Goal: Find specific page/section: Find specific page/section

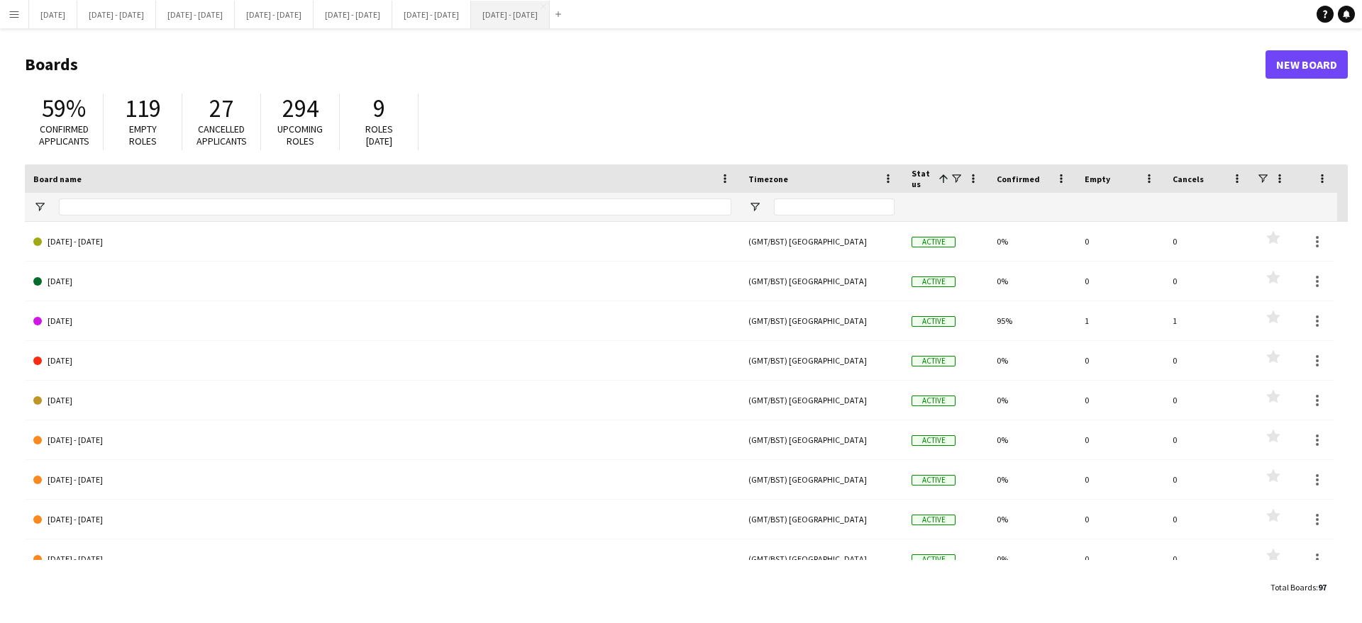
click at [550, 17] on button "[DATE] - [DATE] Close" at bounding box center [510, 15] width 79 height 28
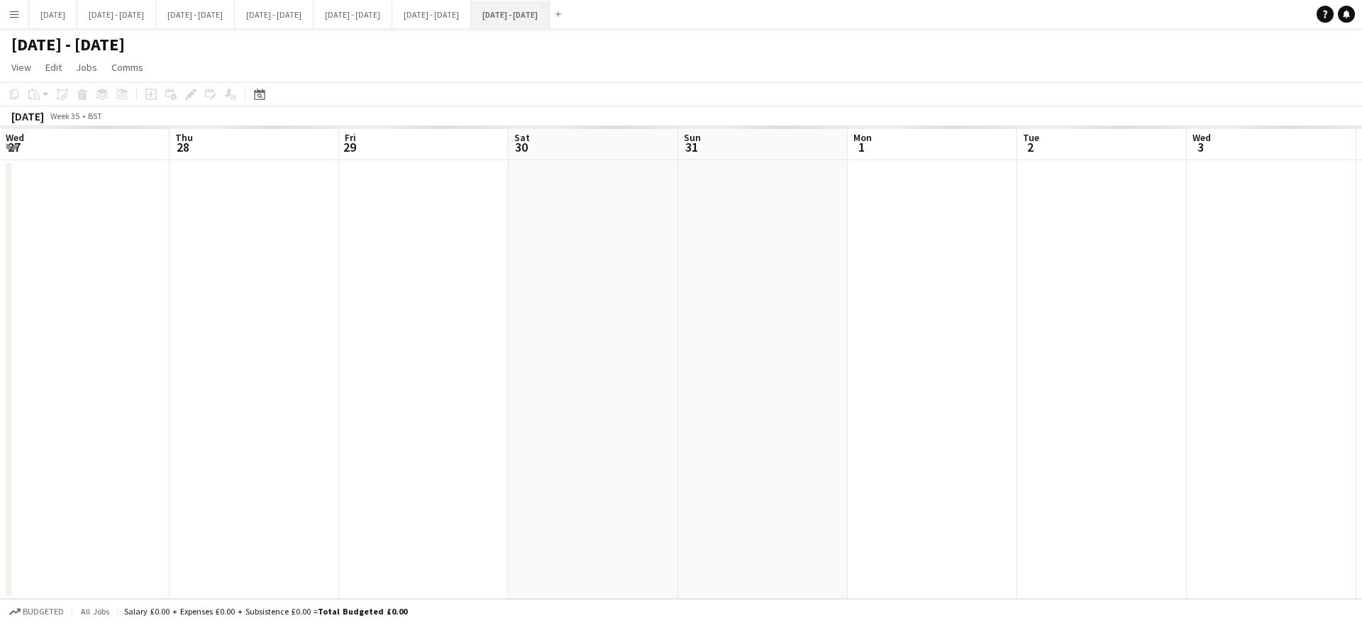
scroll to position [0, 488]
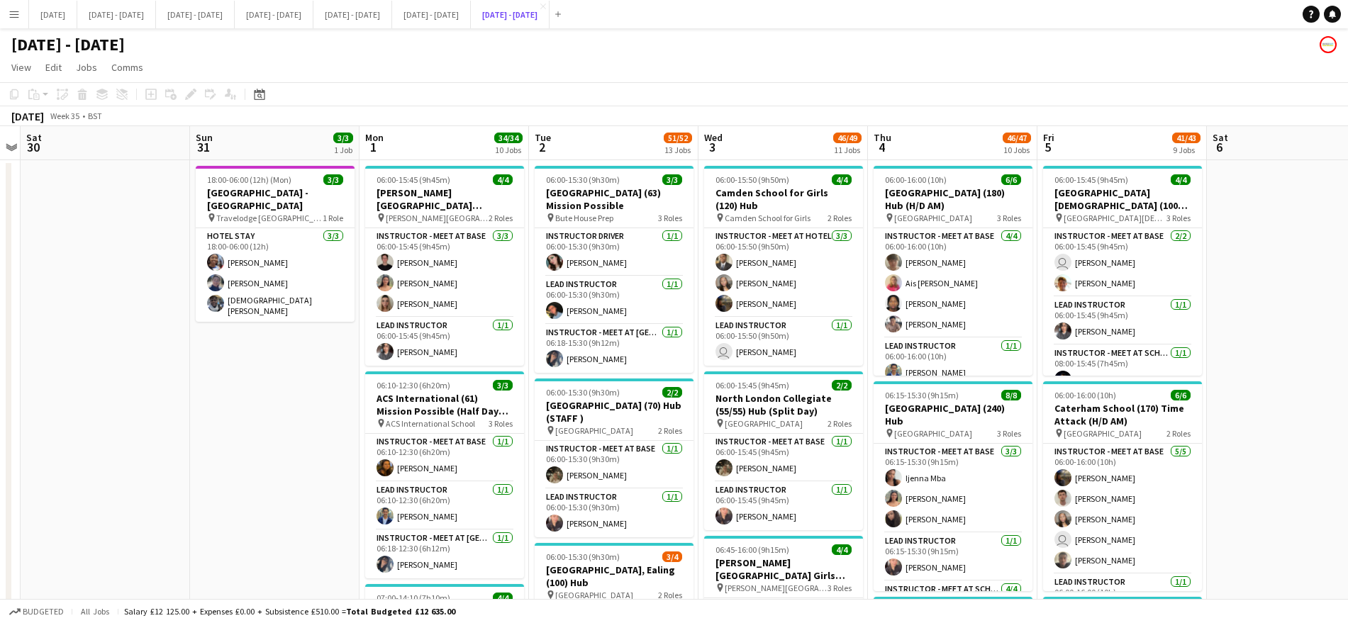
click at [471, 1] on button "[DATE] - [DATE] Close" at bounding box center [510, 15] width 79 height 28
